Goal: Ask a question

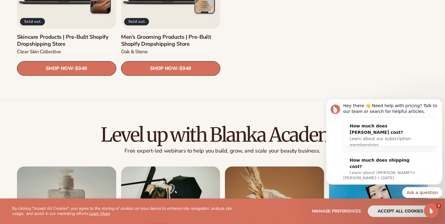
scroll to position [916, 0]
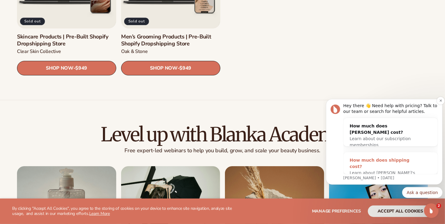
click at [370, 155] on div "How much does shipping cost? Learn about [PERSON_NAME]'s shipping costs" at bounding box center [384, 169] width 82 height 35
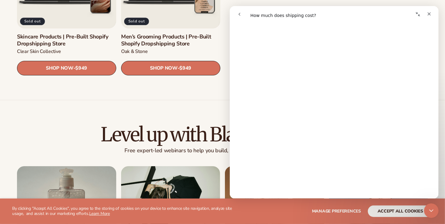
scroll to position [126, 0]
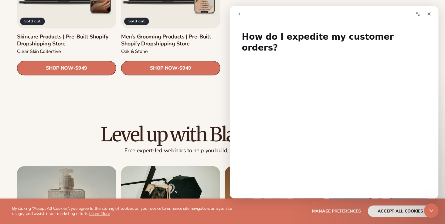
click at [238, 17] on button "go back" at bounding box center [239, 14] width 12 height 12
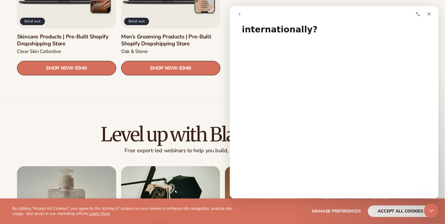
scroll to position [18, 0]
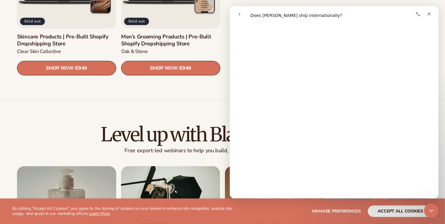
click at [240, 15] on icon "go back" at bounding box center [239, 14] width 5 height 5
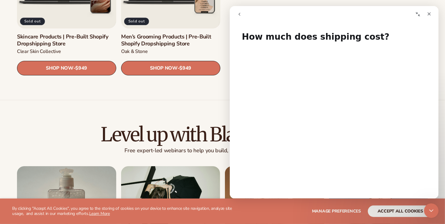
click at [241, 9] on button "go back" at bounding box center [239, 14] width 12 height 12
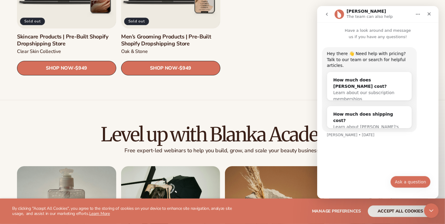
click at [402, 186] on button "Ask a question" at bounding box center [410, 182] width 40 height 12
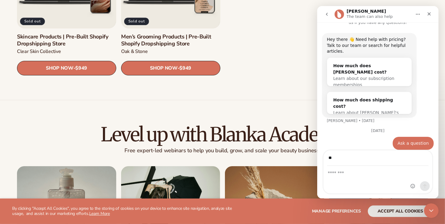
type input "**********"
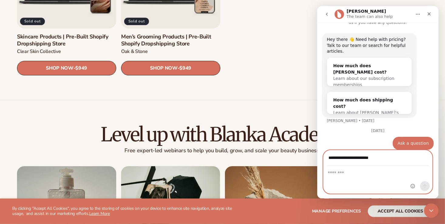
click at [356, 175] on textarea "Message…" at bounding box center [377, 171] width 109 height 10
type textarea "**********"
click at [423, 188] on icon "Send a message…" at bounding box center [424, 186] width 5 height 5
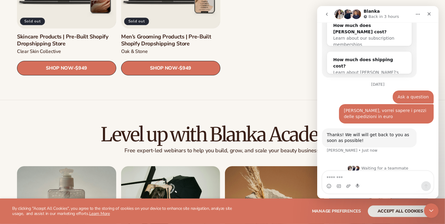
scroll to position [54, 0]
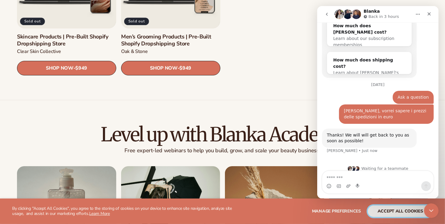
click at [387, 213] on button "accept all cookies" at bounding box center [400, 212] width 65 height 12
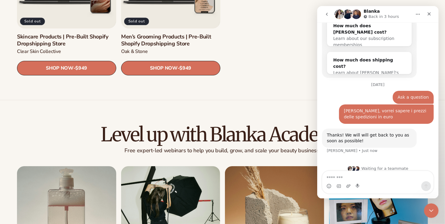
click at [351, 11] on div "Intercom messenger" at bounding box center [356, 14] width 10 height 10
click at [371, 11] on h1 "Blanka" at bounding box center [371, 11] width 16 height 5
click at [418, 15] on icon "Home" at bounding box center [417, 14] width 5 height 5
click at [407, 32] on div "Expand window" at bounding box center [401, 29] width 43 height 6
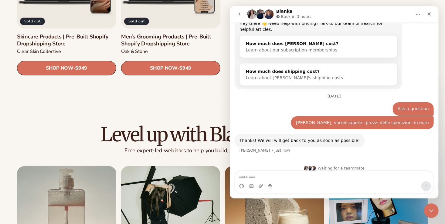
scroll to position [24, 0]
click at [253, 15] on img "Intercom messenger" at bounding box center [252, 14] width 10 height 10
click at [260, 15] on img "Intercom messenger" at bounding box center [260, 14] width 10 height 10
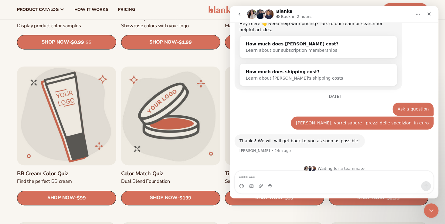
scroll to position [444, 0]
